Goal: Task Accomplishment & Management: Manage account settings

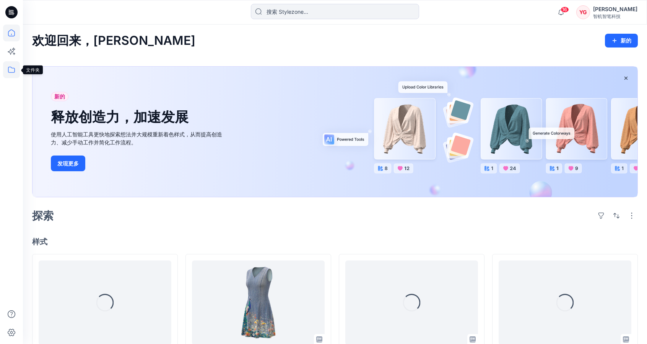
drag, startPoint x: 0, startPoint y: 0, endPoint x: 7, endPoint y: 69, distance: 69.6
click at [7, 69] on icon at bounding box center [11, 69] width 17 height 17
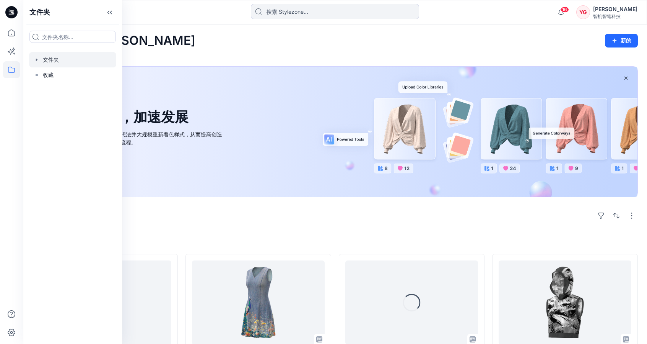
click at [72, 60] on div at bounding box center [72, 59] width 87 height 15
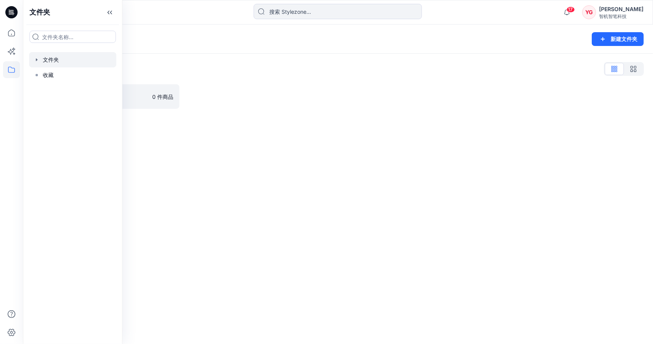
click at [203, 55] on div "文件夹列表 无缝的 0 件商品" at bounding box center [338, 86] width 630 height 64
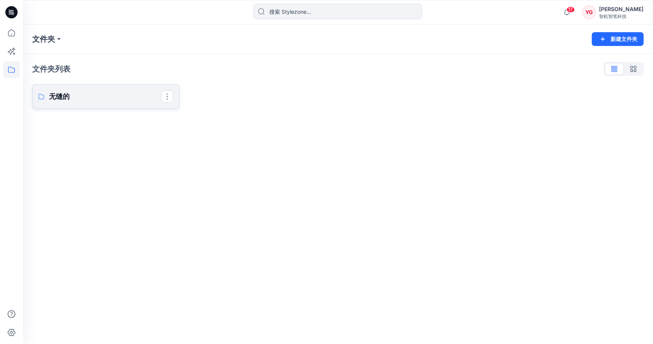
click at [148, 96] on p "无缝的" at bounding box center [105, 96] width 112 height 11
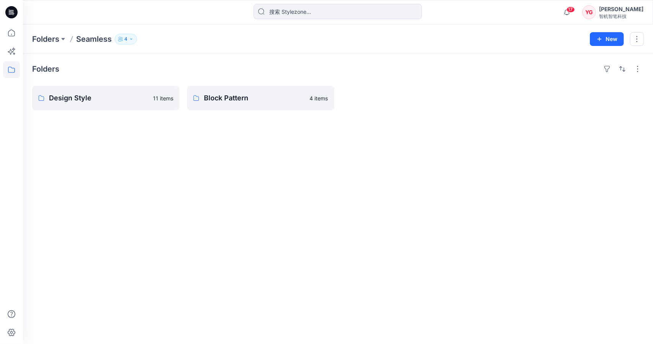
click at [223, 111] on div "Folders Design Style 11 items Block Pattern 4 items" at bounding box center [338, 199] width 630 height 290
click at [119, 103] on link "Design Style" at bounding box center [105, 98] width 147 height 24
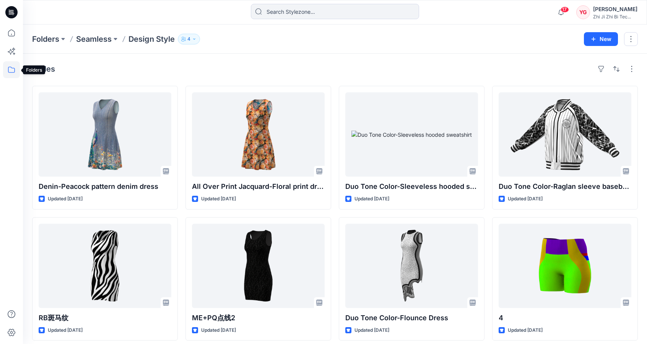
click at [10, 76] on icon at bounding box center [11, 69] width 17 height 17
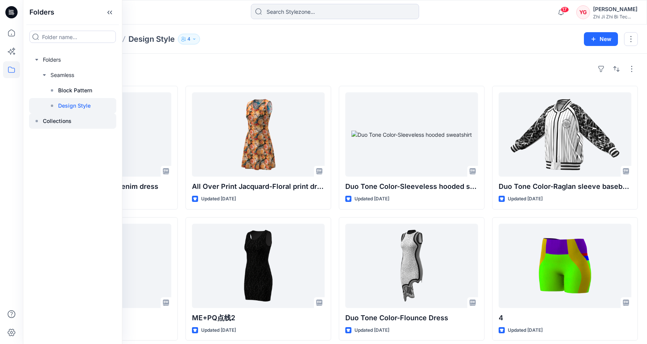
click at [67, 117] on p "Collections" at bounding box center [57, 120] width 29 height 9
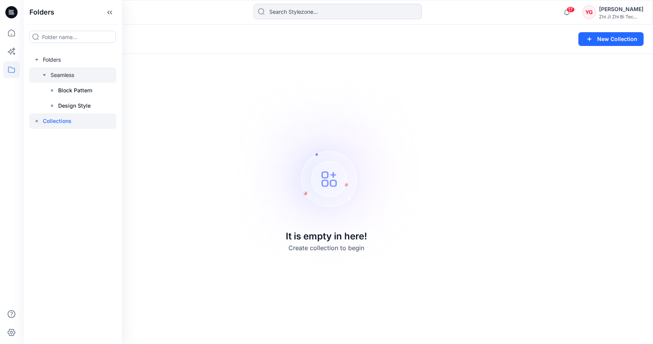
click at [67, 72] on div at bounding box center [72, 74] width 87 height 15
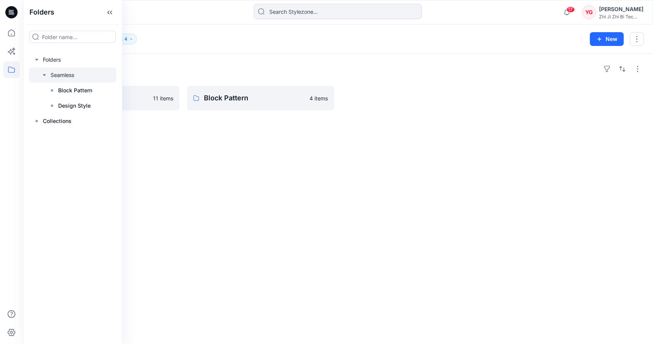
click at [287, 65] on div "Folders" at bounding box center [338, 69] width 612 height 12
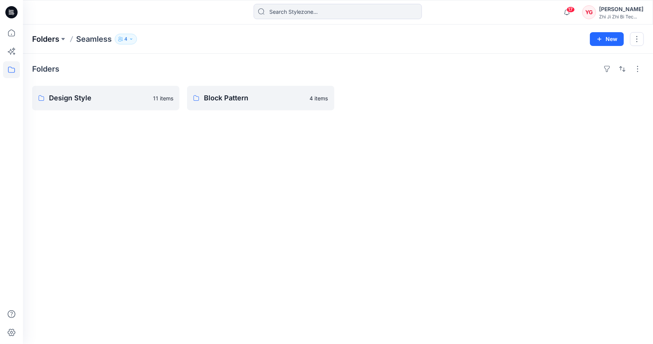
click at [40, 39] on p "Folders" at bounding box center [45, 39] width 27 height 11
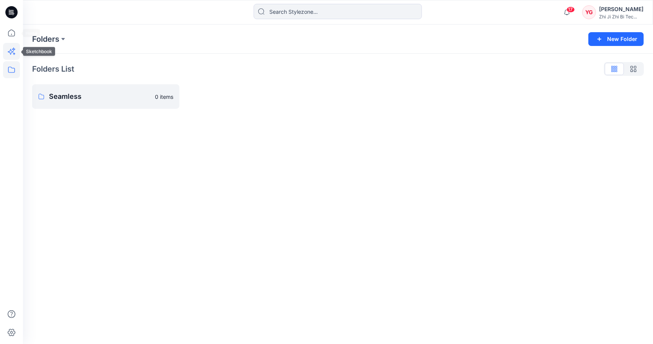
click at [12, 49] on icon at bounding box center [11, 51] width 17 height 17
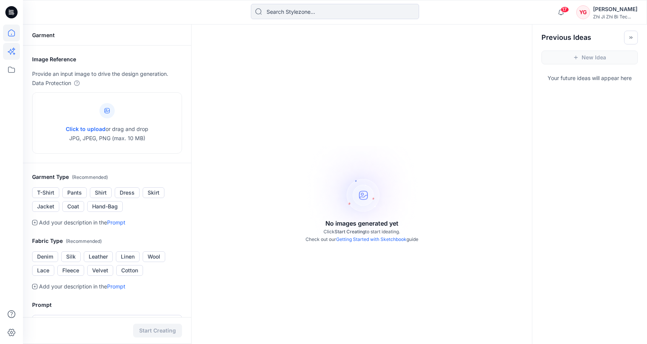
click at [13, 30] on icon at bounding box center [11, 32] width 17 height 17
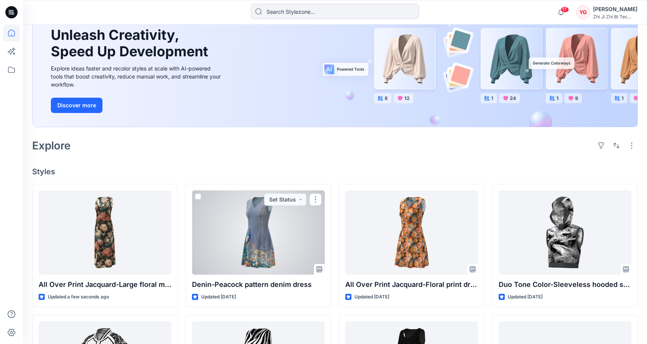
scroll to position [63, 0]
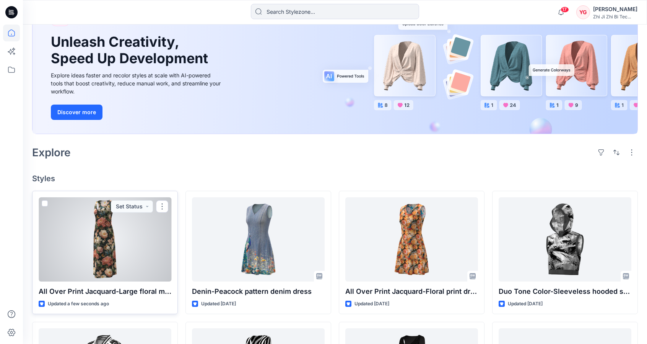
click at [124, 247] on div at bounding box center [105, 239] width 133 height 84
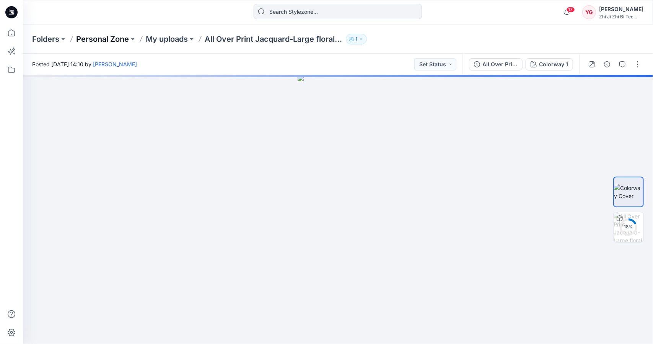
click at [124, 39] on p "Personal Zone" at bounding box center [102, 39] width 53 height 11
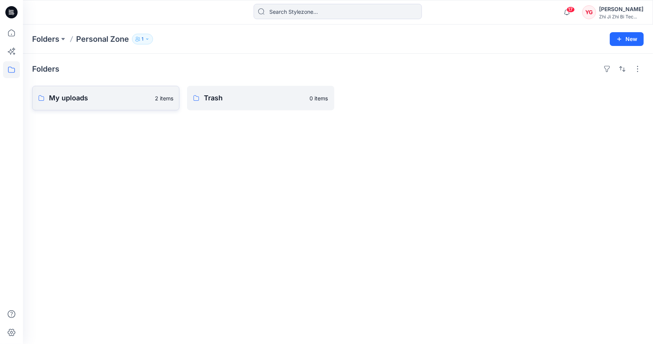
click at [119, 93] on p "My uploads" at bounding box center [99, 98] width 101 height 11
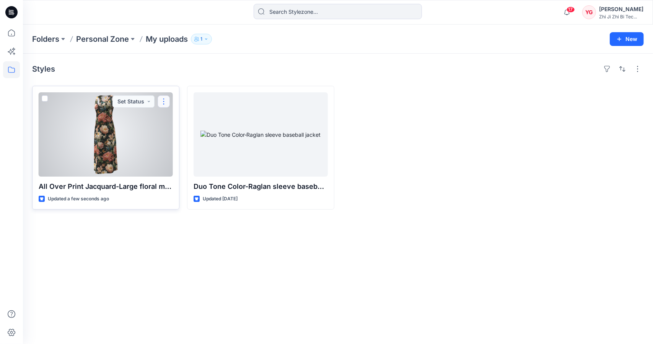
click at [162, 99] on button "button" at bounding box center [164, 101] width 12 height 12
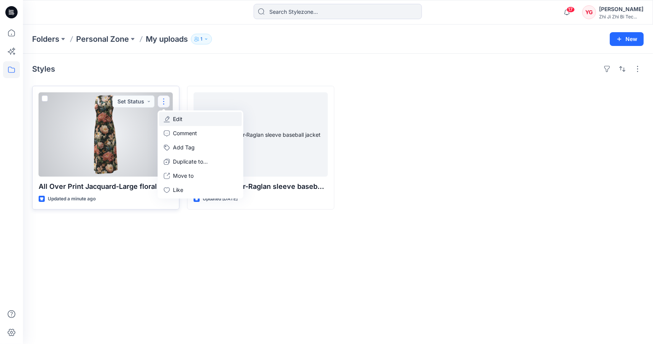
click at [189, 120] on button "Edit" at bounding box center [200, 119] width 83 height 14
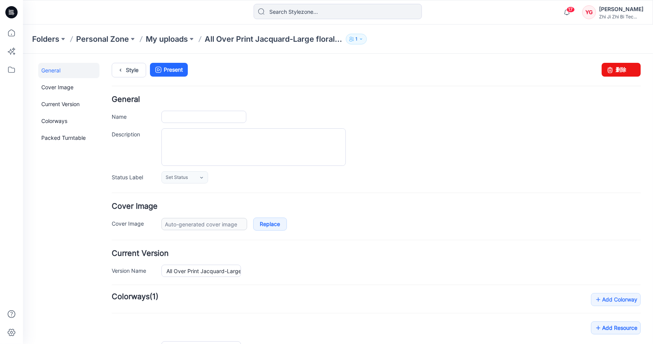
type input "All Over Print Jacquard-Large floral maxi dress"
type input "Colorway 1"
type input "Default Thumbnail"
click at [66, 89] on link "Cover Image" at bounding box center [68, 86] width 61 height 15
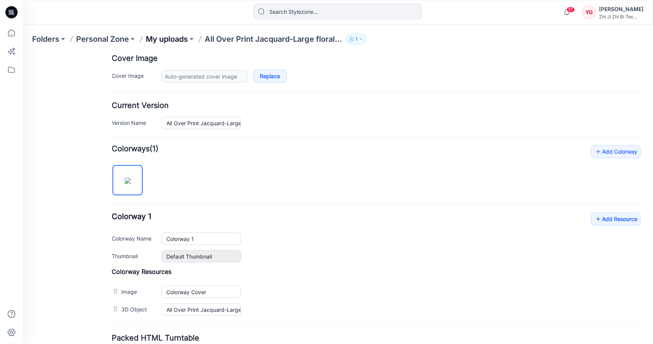
click at [164, 40] on p "My uploads" at bounding box center [167, 39] width 42 height 11
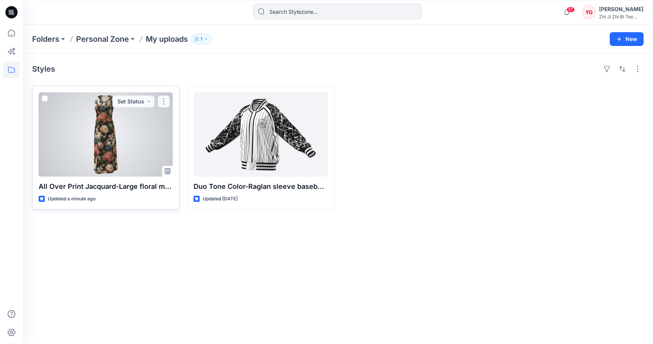
click at [165, 104] on button "button" at bounding box center [164, 101] width 12 height 12
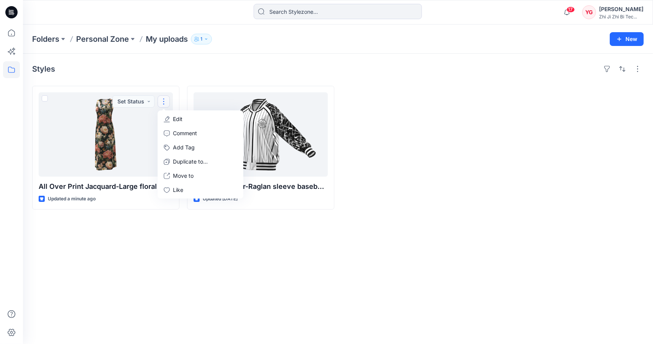
click at [279, 59] on div "Styles All Over Print Jacquard-Large floral maxi dress Updated a minute ago Set…" at bounding box center [338, 199] width 630 height 290
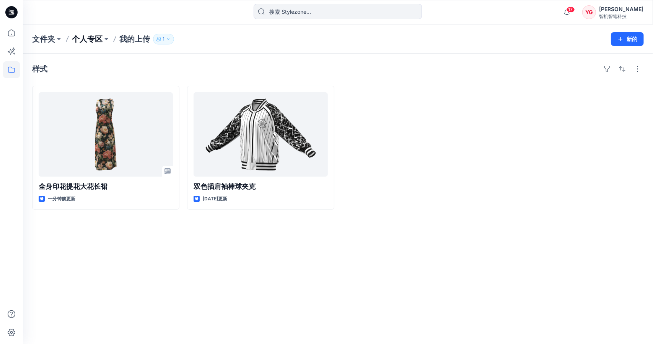
click at [75, 39] on font "个人专区" at bounding box center [87, 38] width 31 height 9
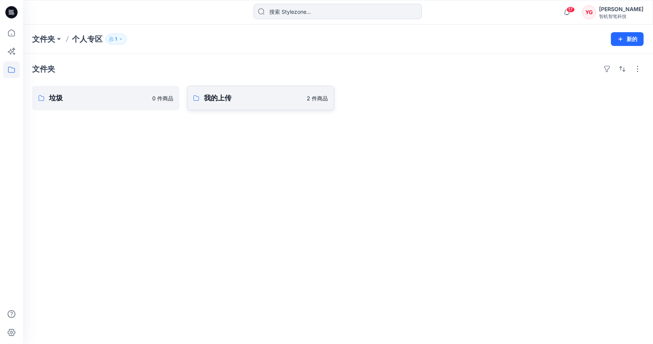
click at [259, 101] on p "我的上传" at bounding box center [253, 98] width 99 height 11
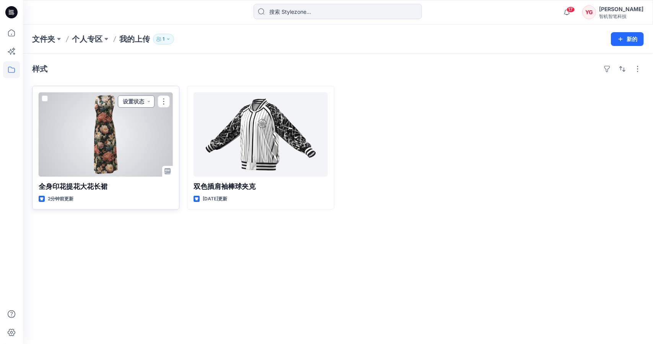
click at [140, 102] on button "设置状态" at bounding box center [136, 101] width 37 height 12
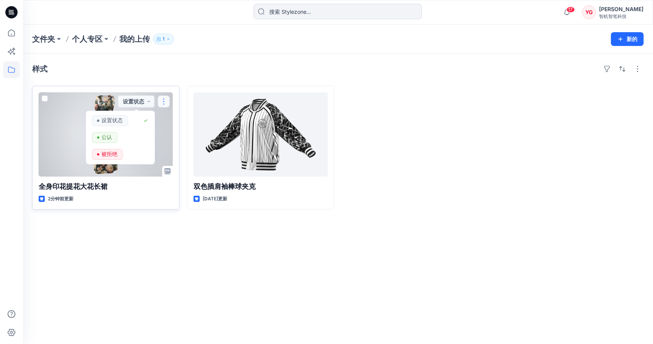
click at [165, 100] on button "button" at bounding box center [164, 101] width 12 height 12
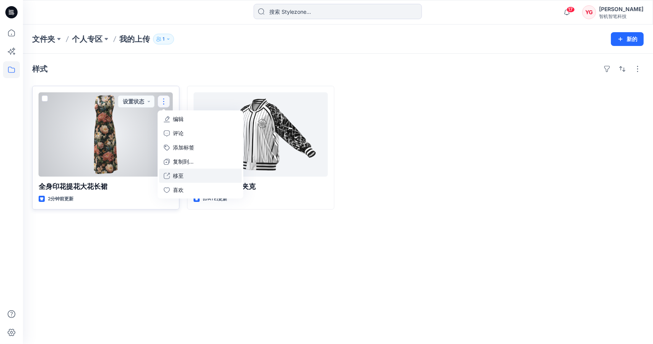
click at [189, 177] on button "移至" at bounding box center [200, 175] width 83 height 14
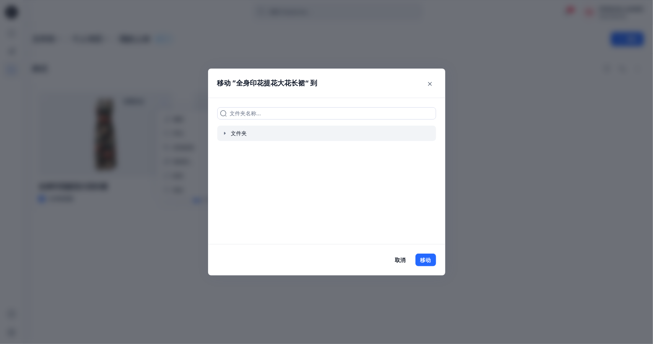
click at [246, 131] on div at bounding box center [326, 132] width 219 height 15
click at [226, 132] on icon "button" at bounding box center [225, 133] width 6 height 6
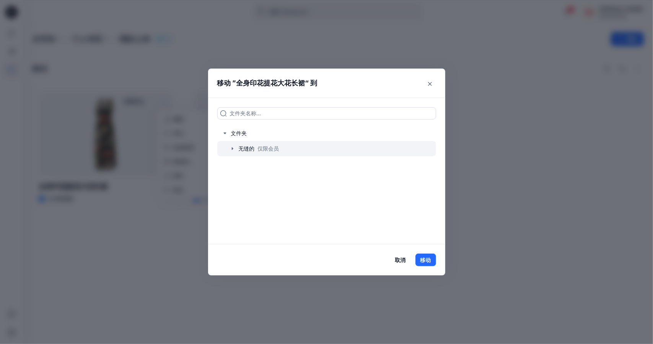
click at [230, 151] on icon "button" at bounding box center [233, 148] width 6 height 6
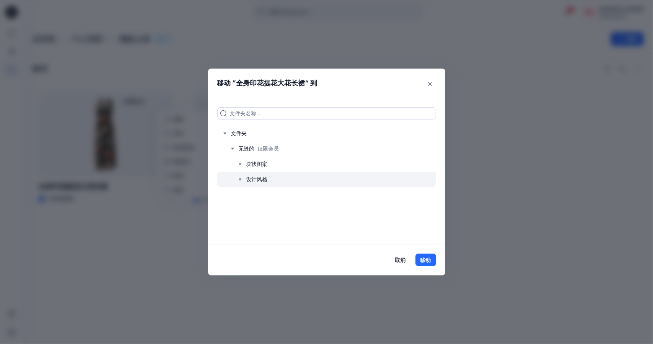
click at [237, 175] on div at bounding box center [326, 178] width 219 height 15
click at [428, 263] on font "移动" at bounding box center [425, 259] width 11 height 9
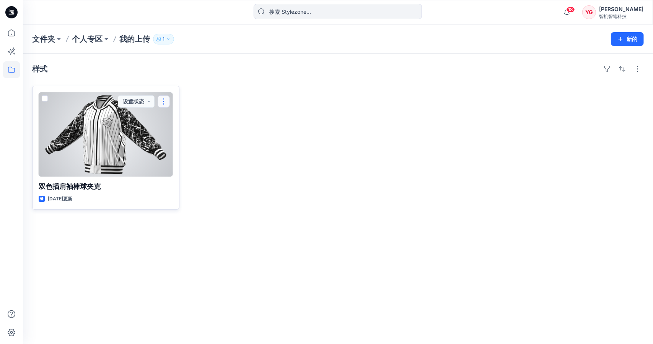
click at [166, 99] on button "button" at bounding box center [164, 101] width 12 height 12
click at [168, 116] on icon "button" at bounding box center [167, 119] width 6 height 6
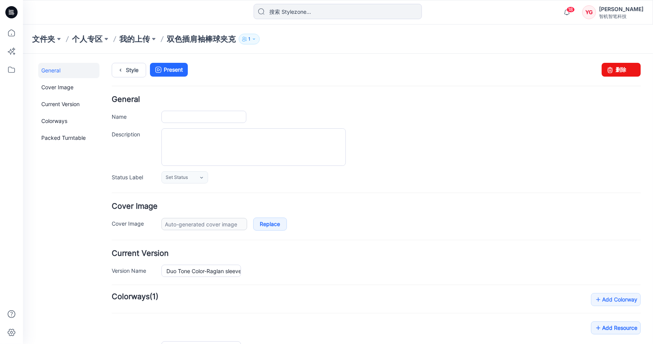
type input "Duo Tone Color-Raglan sleeve baseball jacket"
type input "Colorway 1"
type input "Default Thumbnail"
drag, startPoint x: 615, startPoint y: 72, endPoint x: 390, endPoint y: 85, distance: 225.7
click at [615, 72] on link "删除" at bounding box center [620, 69] width 39 height 14
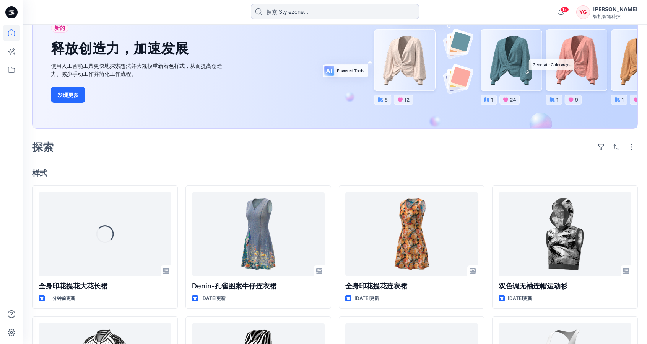
scroll to position [77, 0]
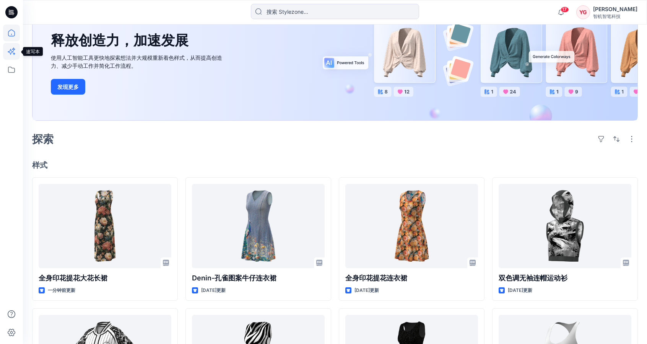
click at [11, 50] on icon at bounding box center [11, 51] width 17 height 17
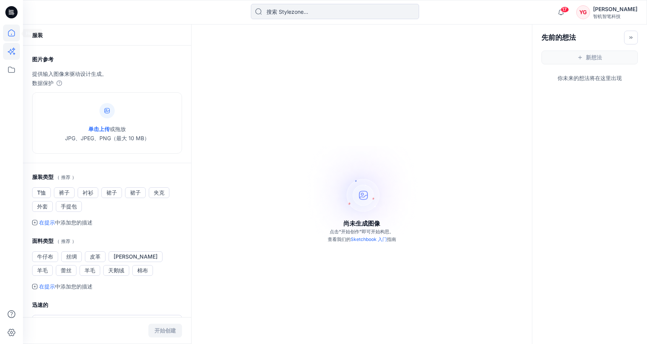
click at [13, 31] on icon at bounding box center [11, 32] width 7 height 7
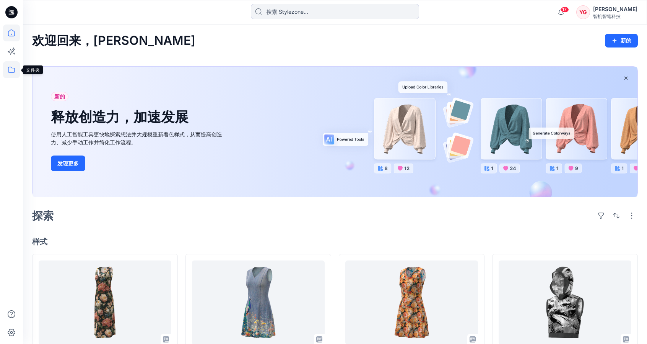
click at [14, 75] on icon at bounding box center [11, 69] width 17 height 17
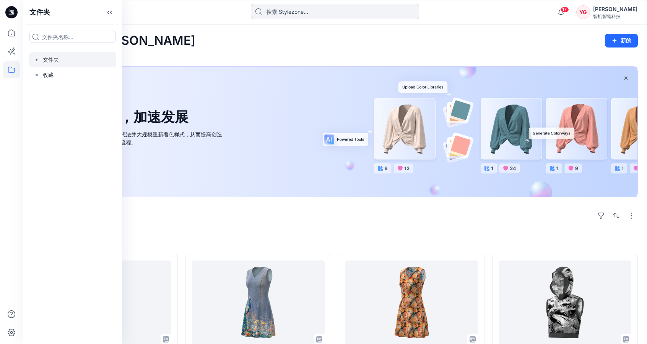
click at [47, 60] on div at bounding box center [72, 59] width 87 height 15
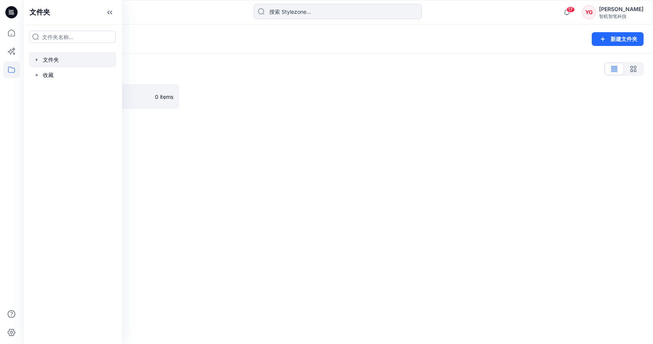
click at [312, 64] on div "文件夹列表" at bounding box center [338, 69] width 612 height 12
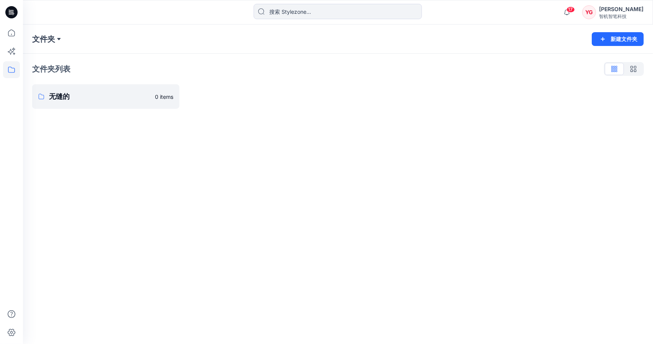
click at [59, 38] on button at bounding box center [59, 39] width 8 height 11
drag, startPoint x: 90, startPoint y: 30, endPoint x: 95, endPoint y: 66, distance: 36.3
click at [91, 30] on div "文件夹 文件夹 无缝的 新建文件夹" at bounding box center [338, 38] width 630 height 29
click at [98, 85] on link "无缝的" at bounding box center [105, 96] width 147 height 24
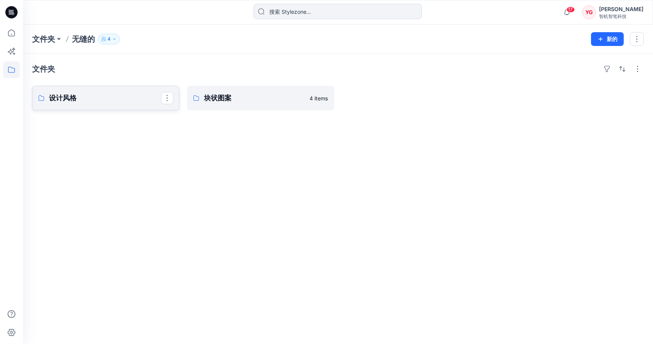
click at [122, 94] on p "设计风格" at bounding box center [105, 98] width 112 height 11
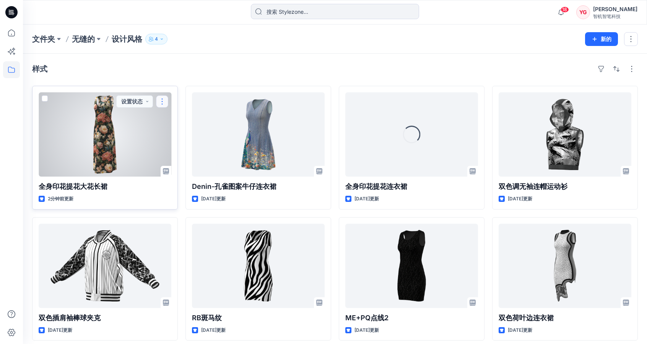
click at [167, 101] on button "button" at bounding box center [162, 101] width 12 height 12
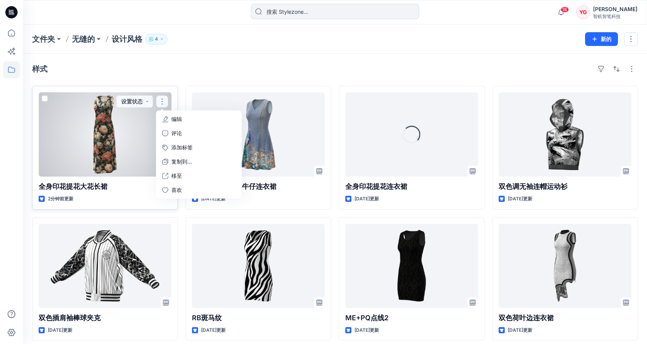
click at [112, 134] on div at bounding box center [105, 134] width 133 height 84
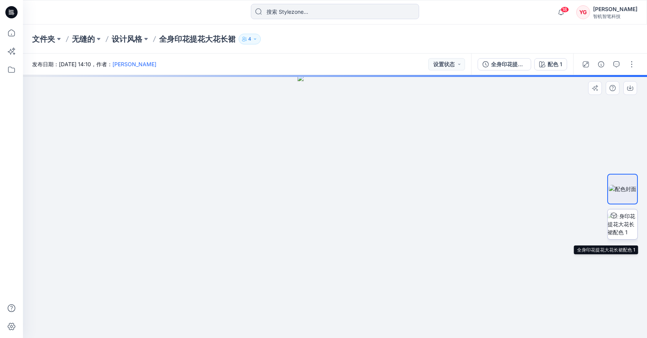
click at [625, 218] on img at bounding box center [623, 224] width 30 height 24
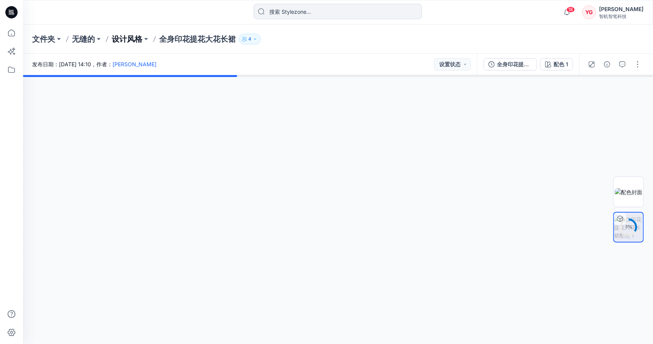
click at [133, 39] on font "设计风格" at bounding box center [127, 38] width 31 height 9
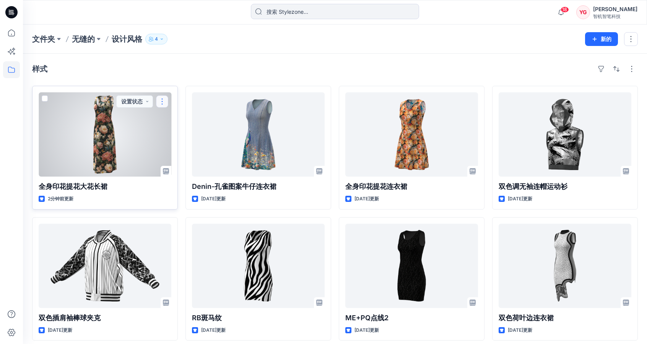
click at [165, 103] on button "button" at bounding box center [162, 101] width 12 height 12
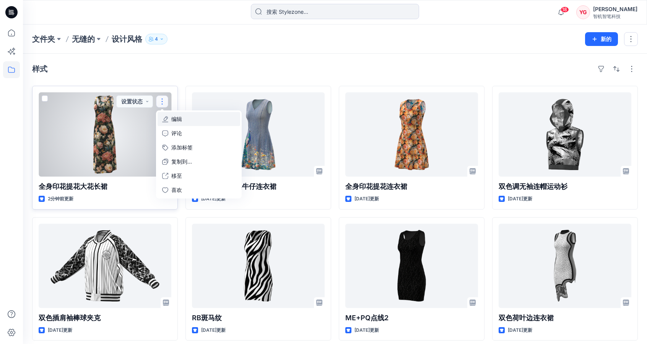
click at [208, 120] on button "编辑" at bounding box center [199, 119] width 83 height 14
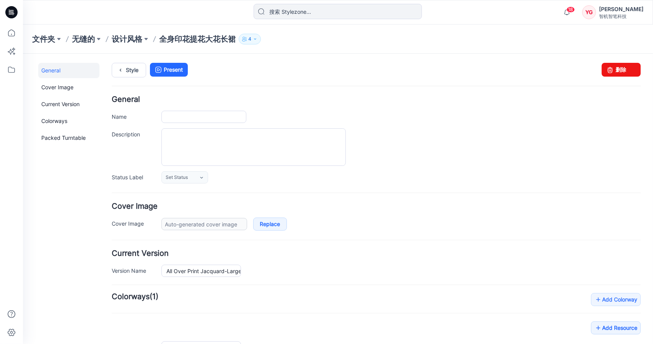
type input "All Over Print Jacquard-Large floral maxi dress"
type input "Colorway 1"
type input "Default Thumbnail"
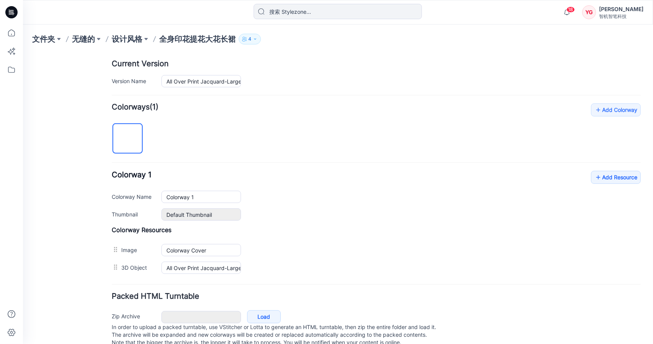
scroll to position [191, 0]
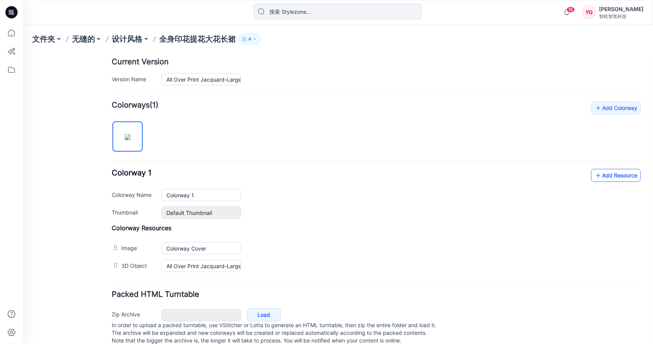
click at [608, 171] on link "Add Resource" at bounding box center [616, 174] width 50 height 13
